Goal: Task Accomplishment & Management: Manage account settings

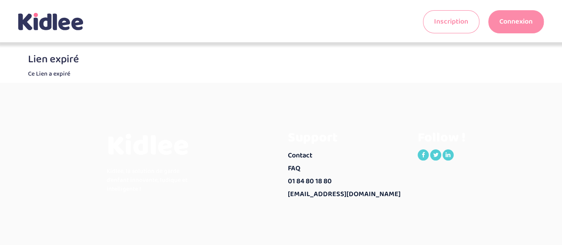
click at [510, 16] on link "Connexion" at bounding box center [517, 21] width 56 height 23
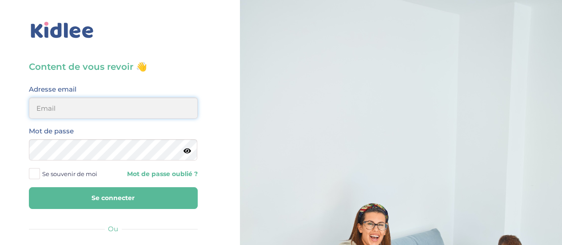
type input "[PERSON_NAME][EMAIL_ADDRESS][DOMAIN_NAME]"
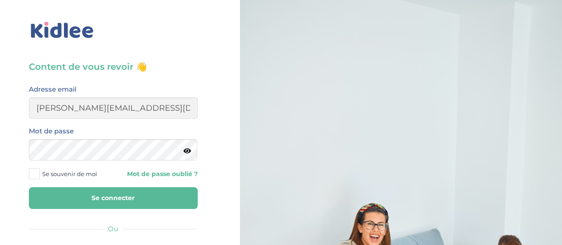
click at [108, 187] on button "Se connecter" at bounding box center [113, 198] width 169 height 22
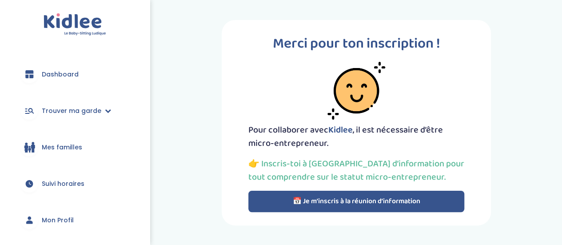
click at [320, 199] on button "📅 Je m’inscris à la réunion d’information" at bounding box center [357, 201] width 216 height 21
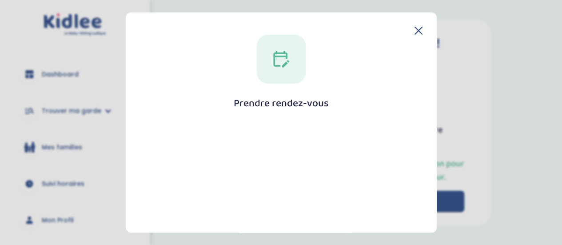
click at [416, 30] on icon at bounding box center [418, 30] width 7 height 7
